Goal: Browse casually

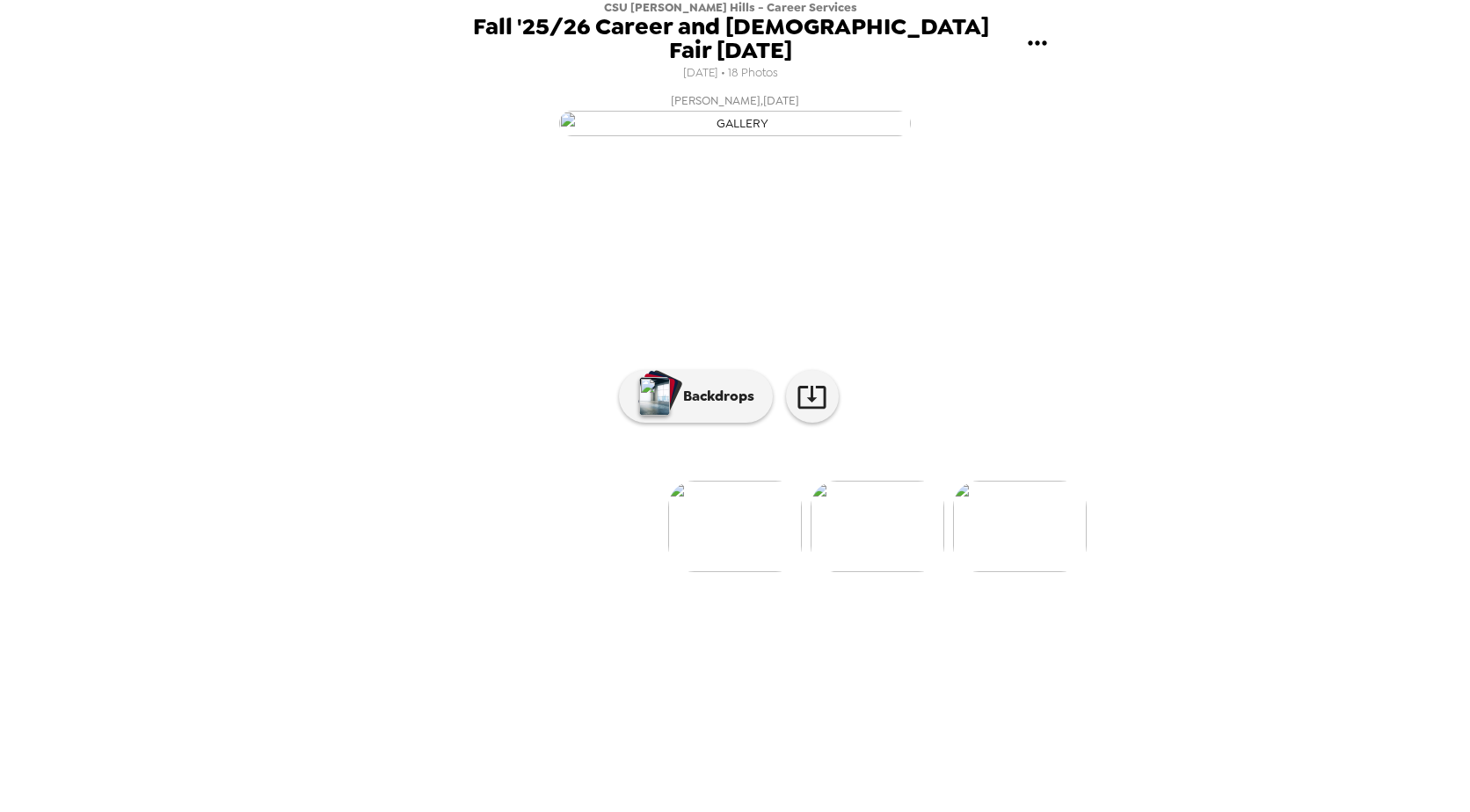
click at [852, 572] on img at bounding box center [877, 526] width 134 height 91
click at [727, 572] on img at bounding box center [735, 526] width 134 height 91
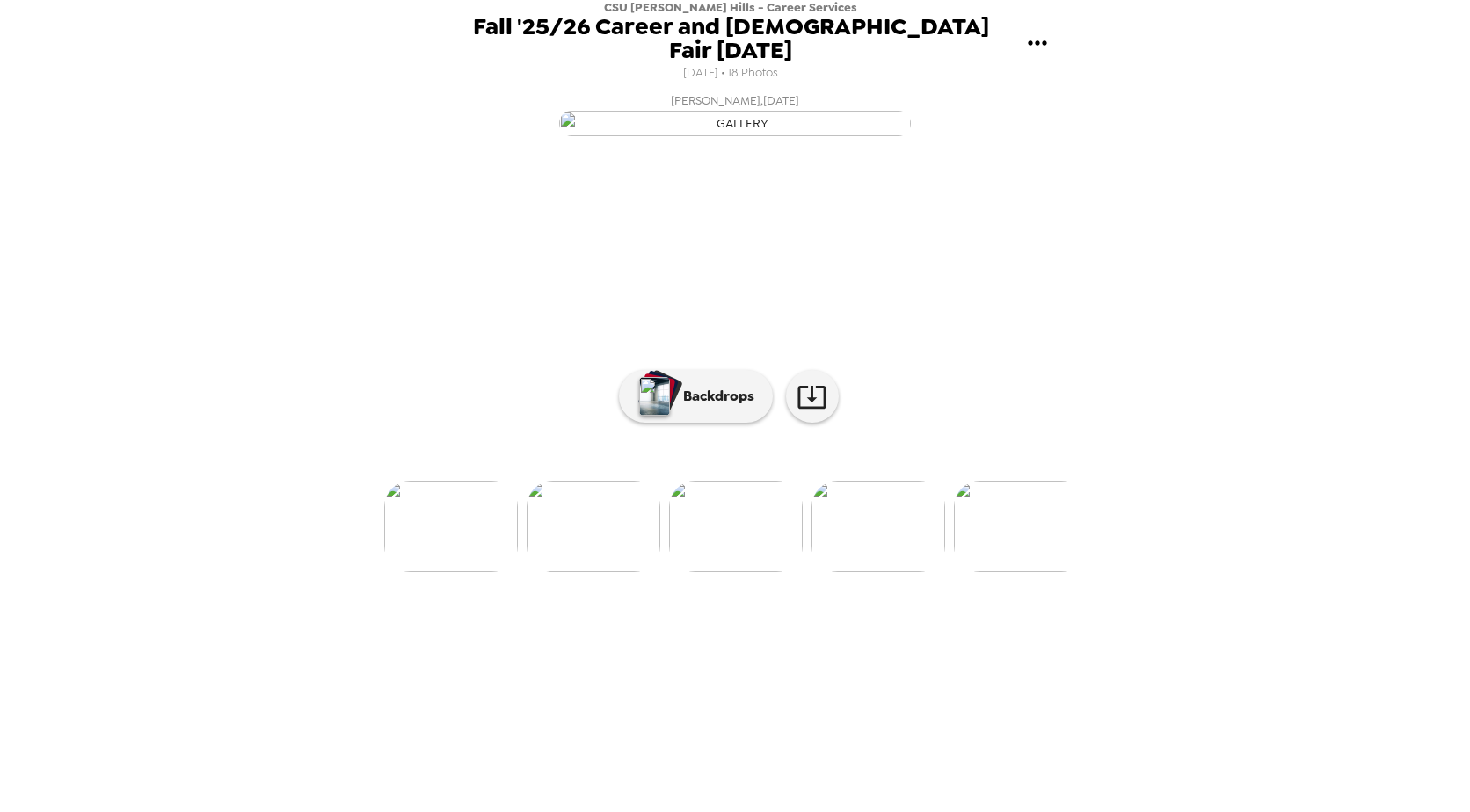
click at [841, 572] on img at bounding box center [878, 526] width 134 height 91
click at [911, 572] on img at bounding box center [878, 526] width 134 height 91
click at [911, 572] on img at bounding box center [879, 526] width 134 height 91
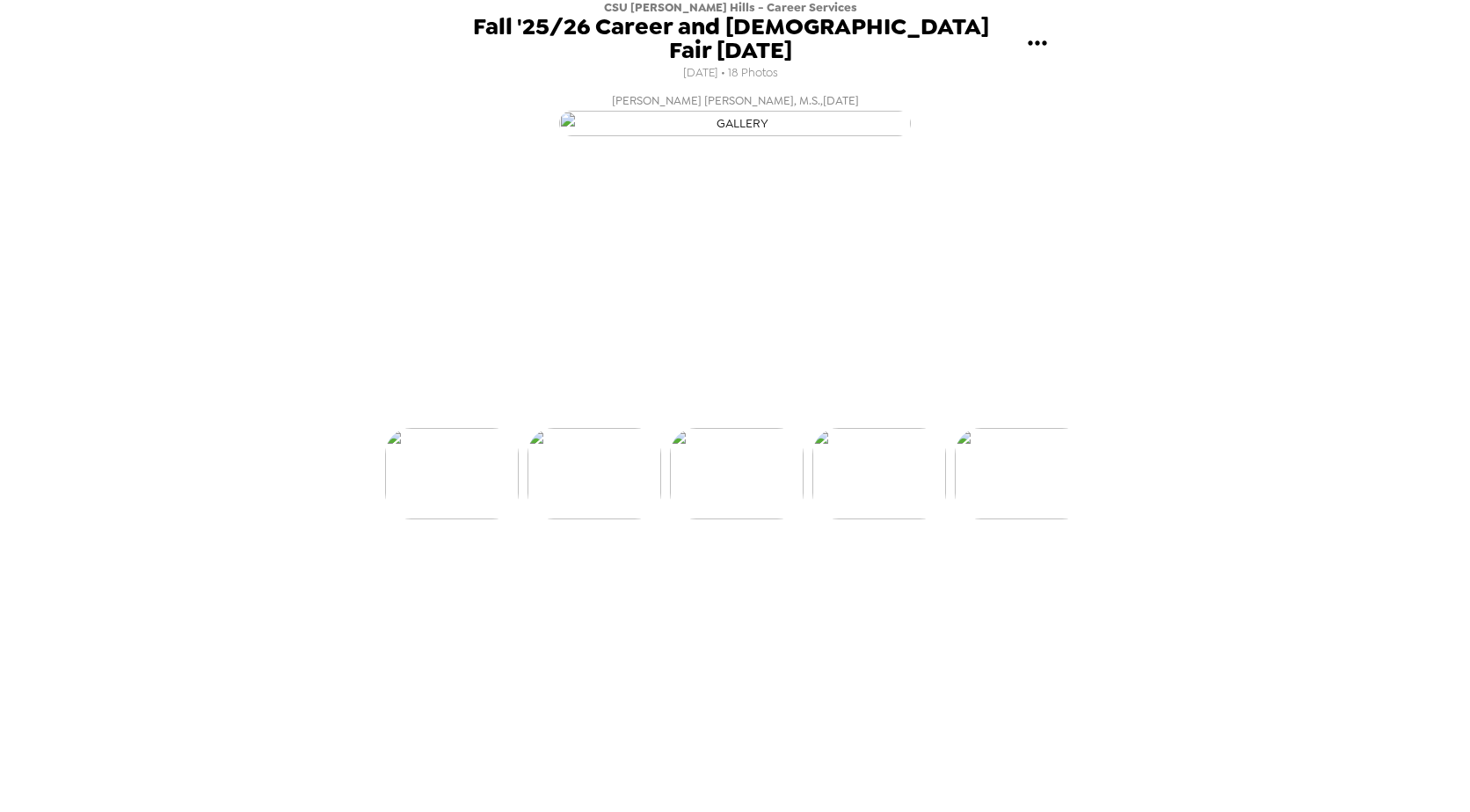
scroll to position [0, 710]
click at [911, 572] on img at bounding box center [879, 526] width 134 height 91
click at [911, 572] on img at bounding box center [880, 526] width 134 height 91
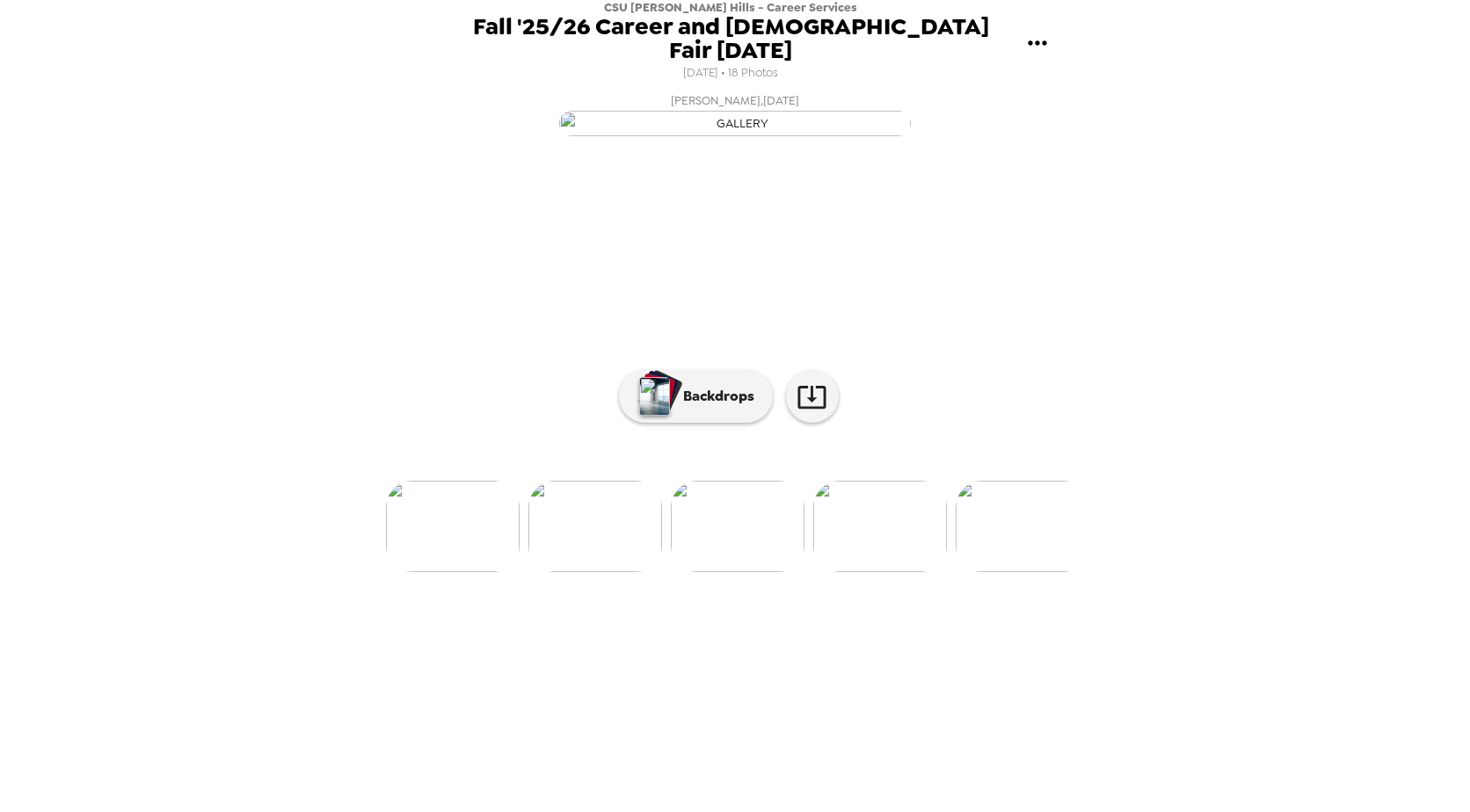
click at [998, 572] on img at bounding box center [1022, 526] width 134 height 91
click at [686, 572] on img at bounding box center [711, 526] width 134 height 91
click at [853, 572] on img at bounding box center [882, 526] width 134 height 91
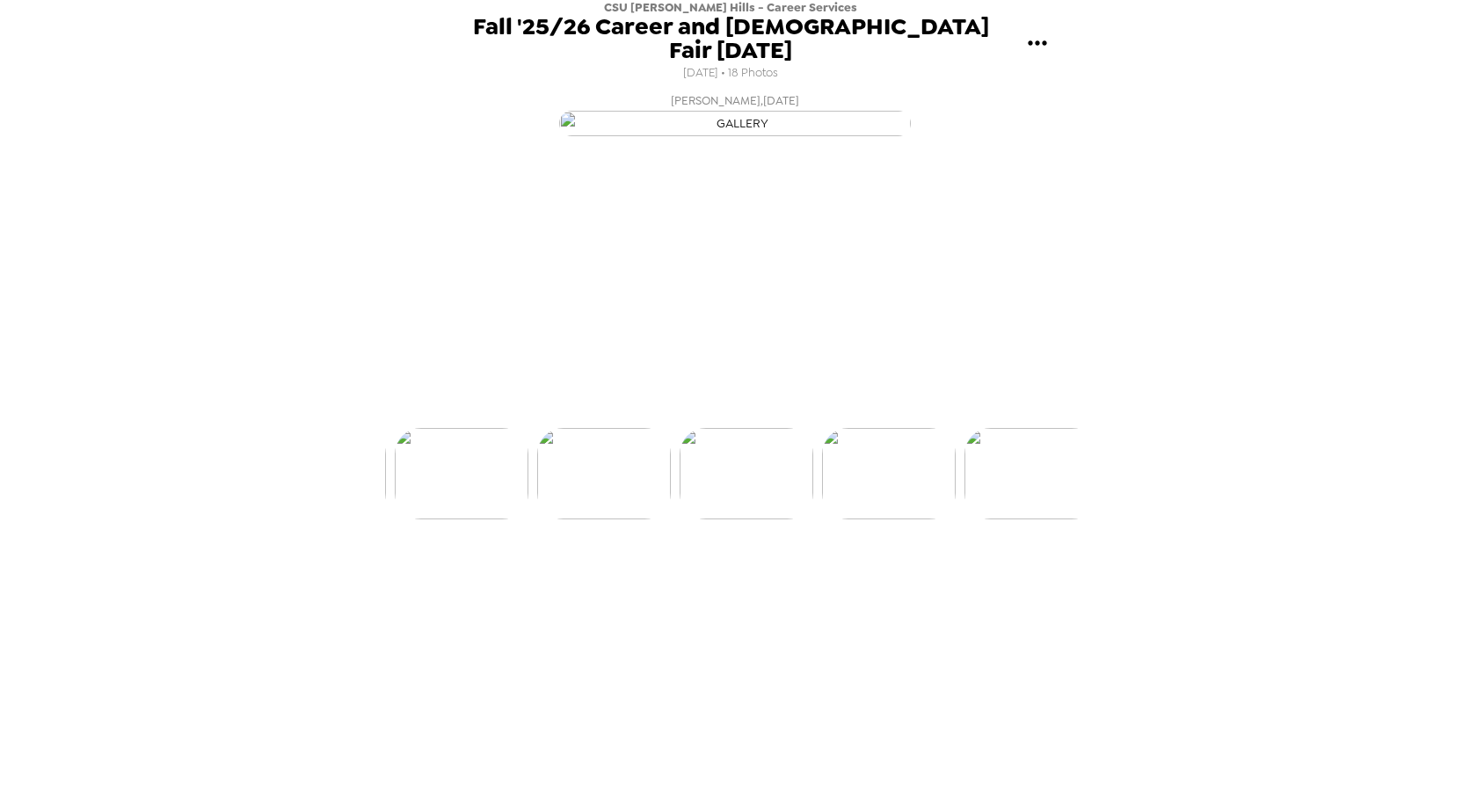
scroll to position [0, 2129]
click at [914, 572] on img at bounding box center [883, 526] width 134 height 91
